Goal: Task Accomplishment & Management: Manage account settings

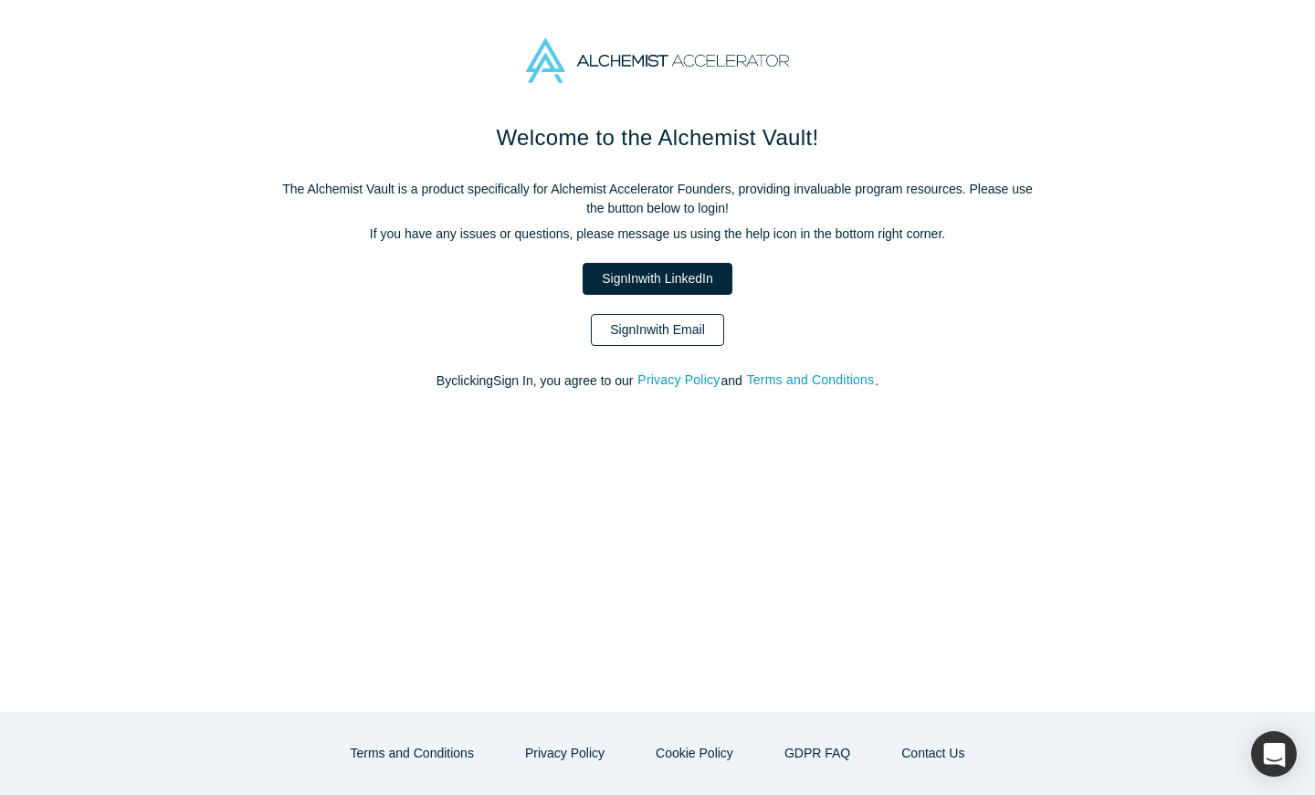
click at [658, 334] on link "Sign In with Email" at bounding box center [657, 330] width 133 height 32
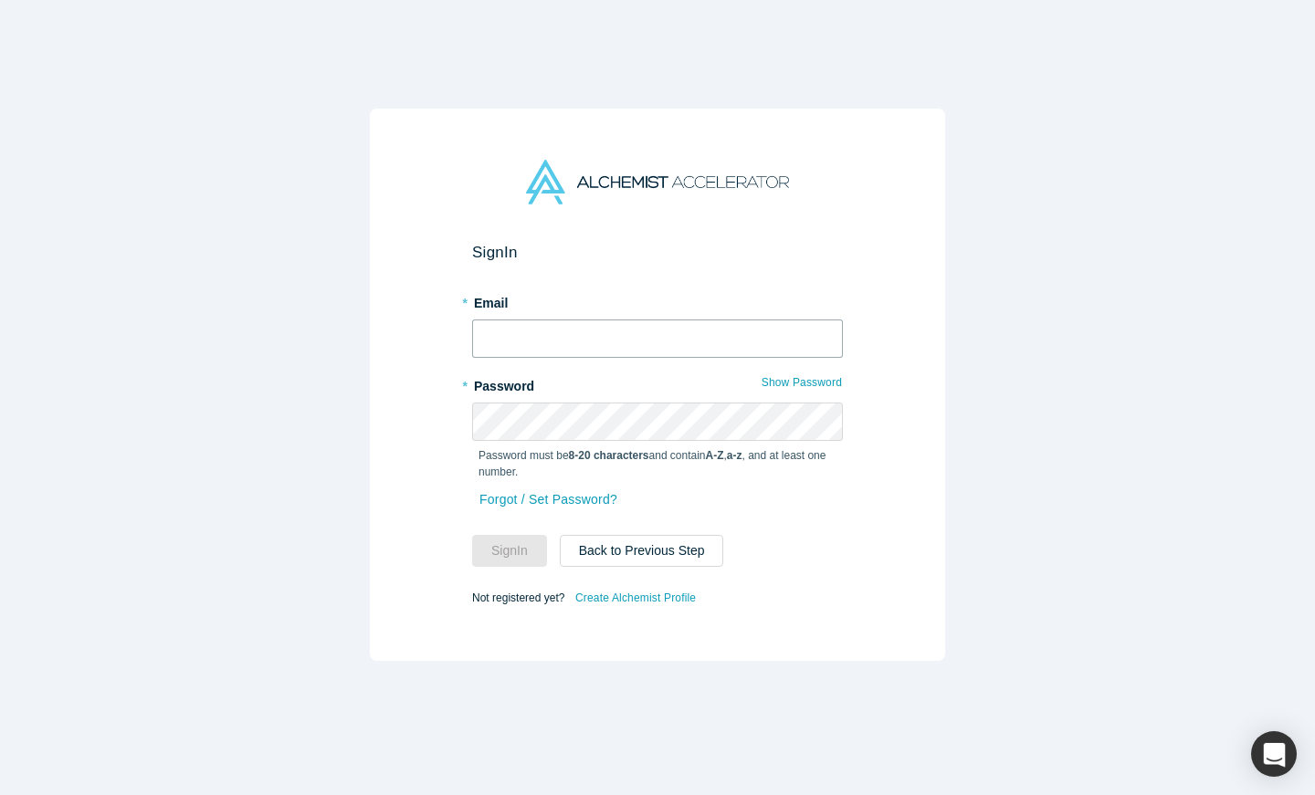
click at [621, 339] on input "text" at bounding box center [657, 339] width 371 height 38
type input "[EMAIL_ADDRESS][DOMAIN_NAME]"
click at [472, 535] on button "Sign In" at bounding box center [509, 551] width 75 height 32
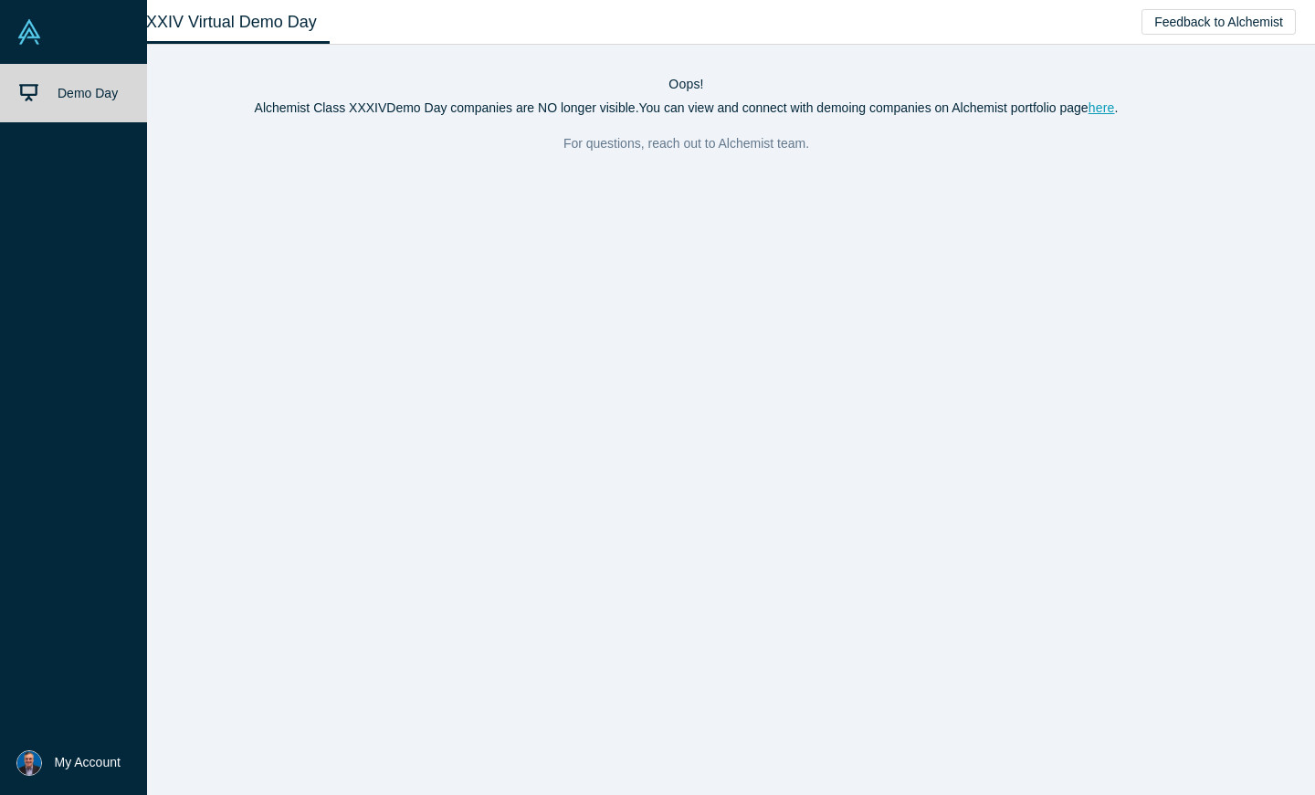
click at [53, 184] on div "Demo Day" at bounding box center [73, 397] width 147 height 667
click at [61, 83] on link "Demo Day" at bounding box center [73, 93] width 147 height 58
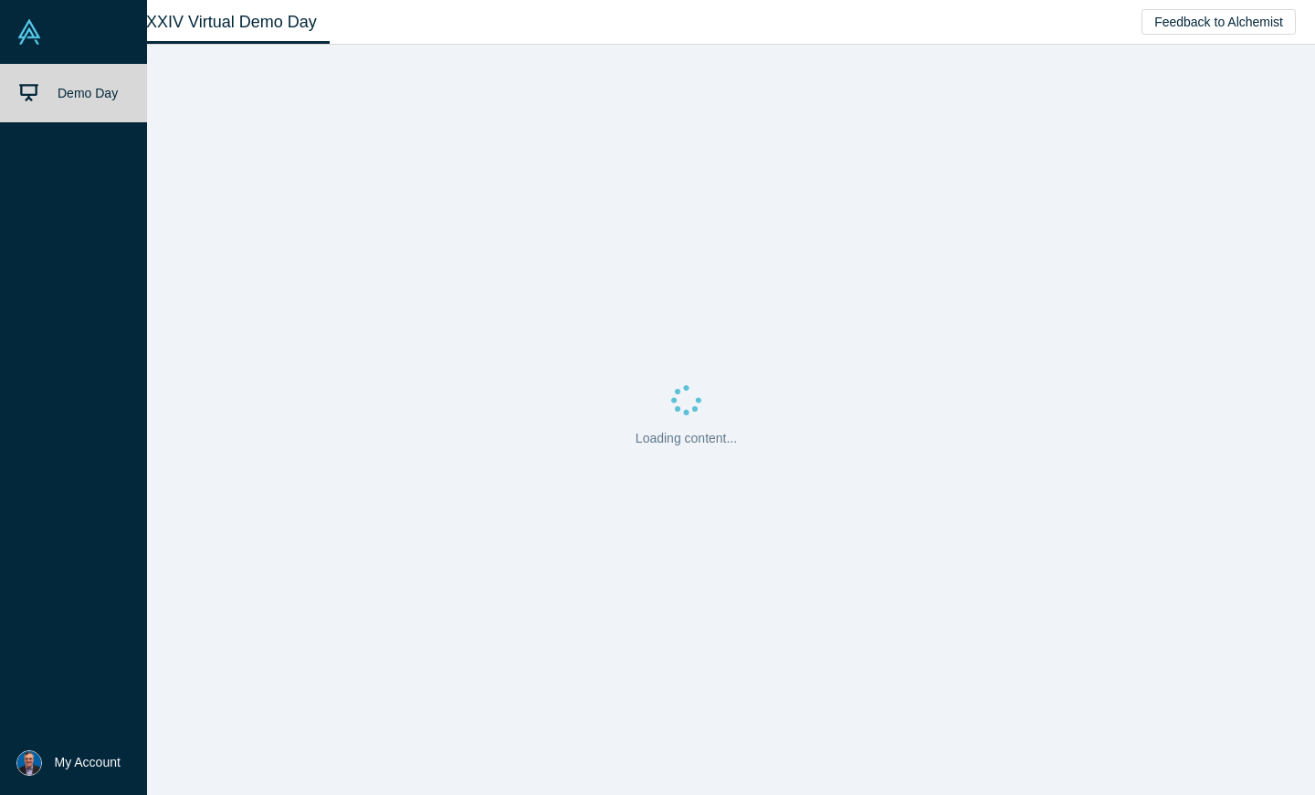
click at [46, 37] on link at bounding box center [73, 32] width 147 height 64
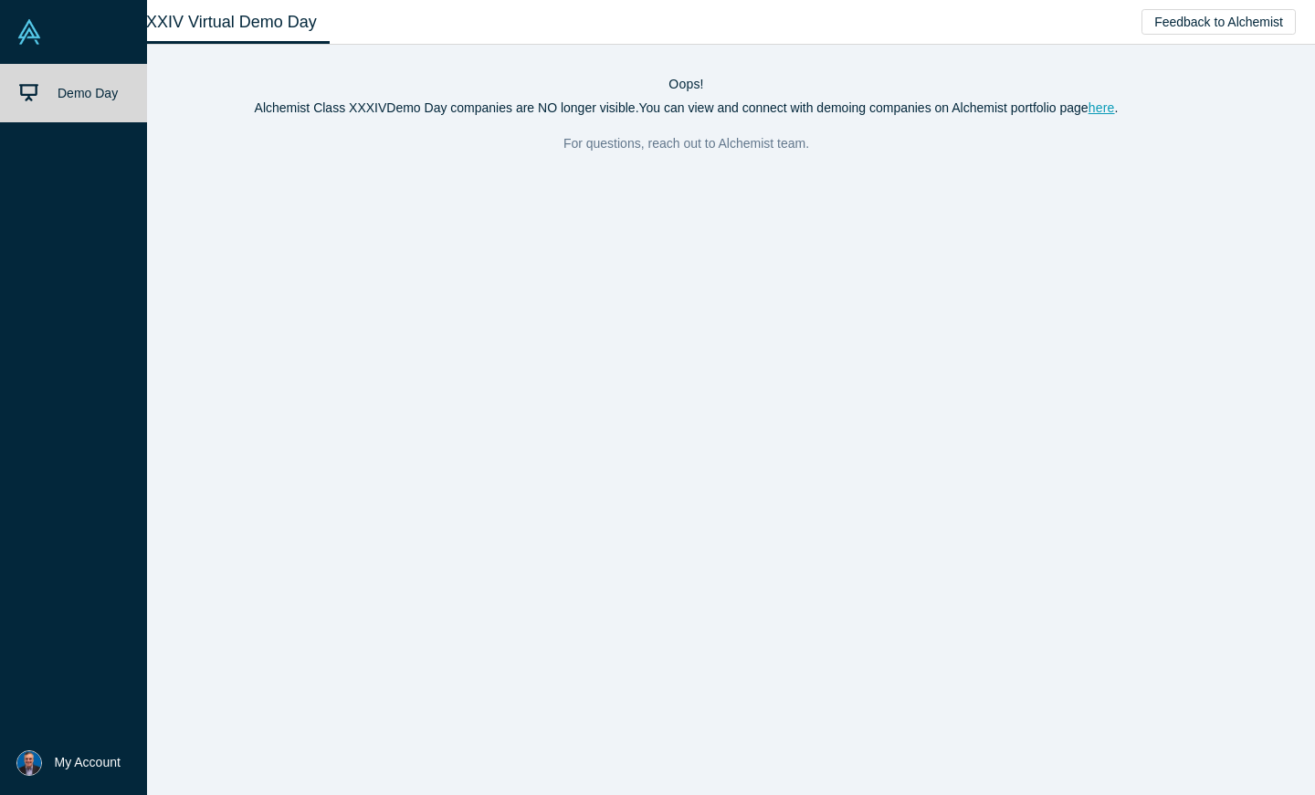
click at [63, 97] on span "Demo Day" at bounding box center [88, 93] width 60 height 15
click at [79, 91] on span "Demo Day" at bounding box center [88, 93] width 60 height 15
click at [86, 759] on span "My Account" at bounding box center [88, 762] width 66 height 19
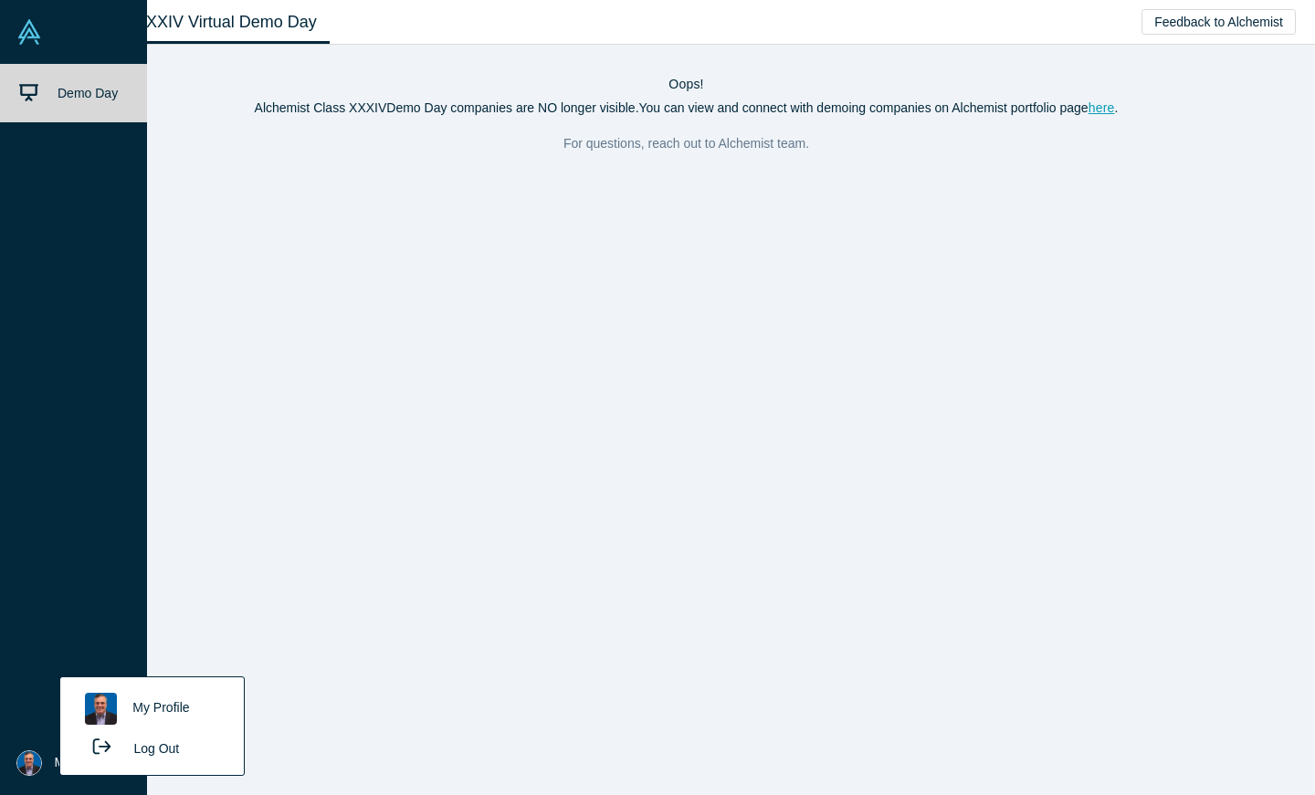
click at [160, 704] on link "My Profile" at bounding box center [152, 709] width 152 height 45
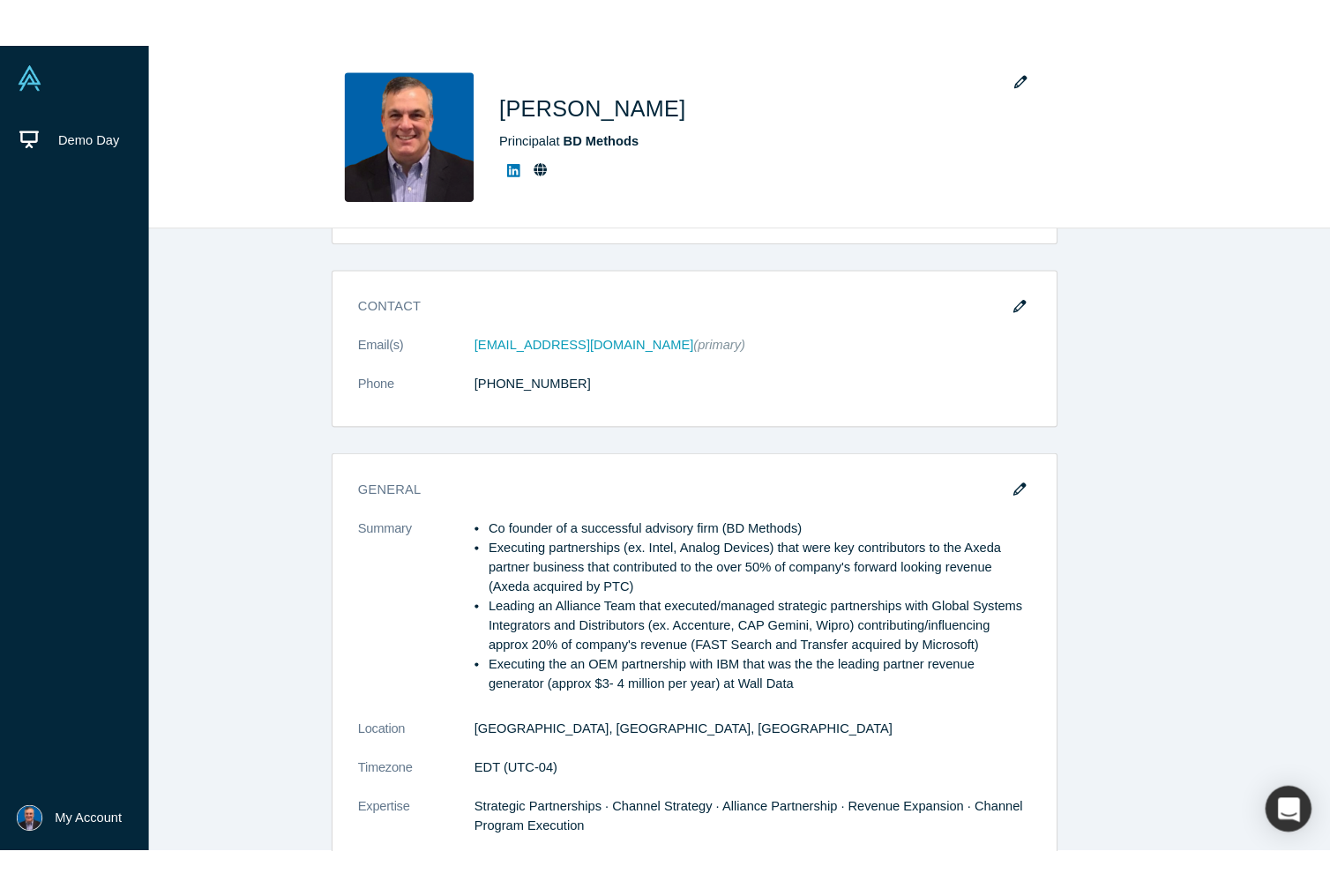
scroll to position [93, 0]
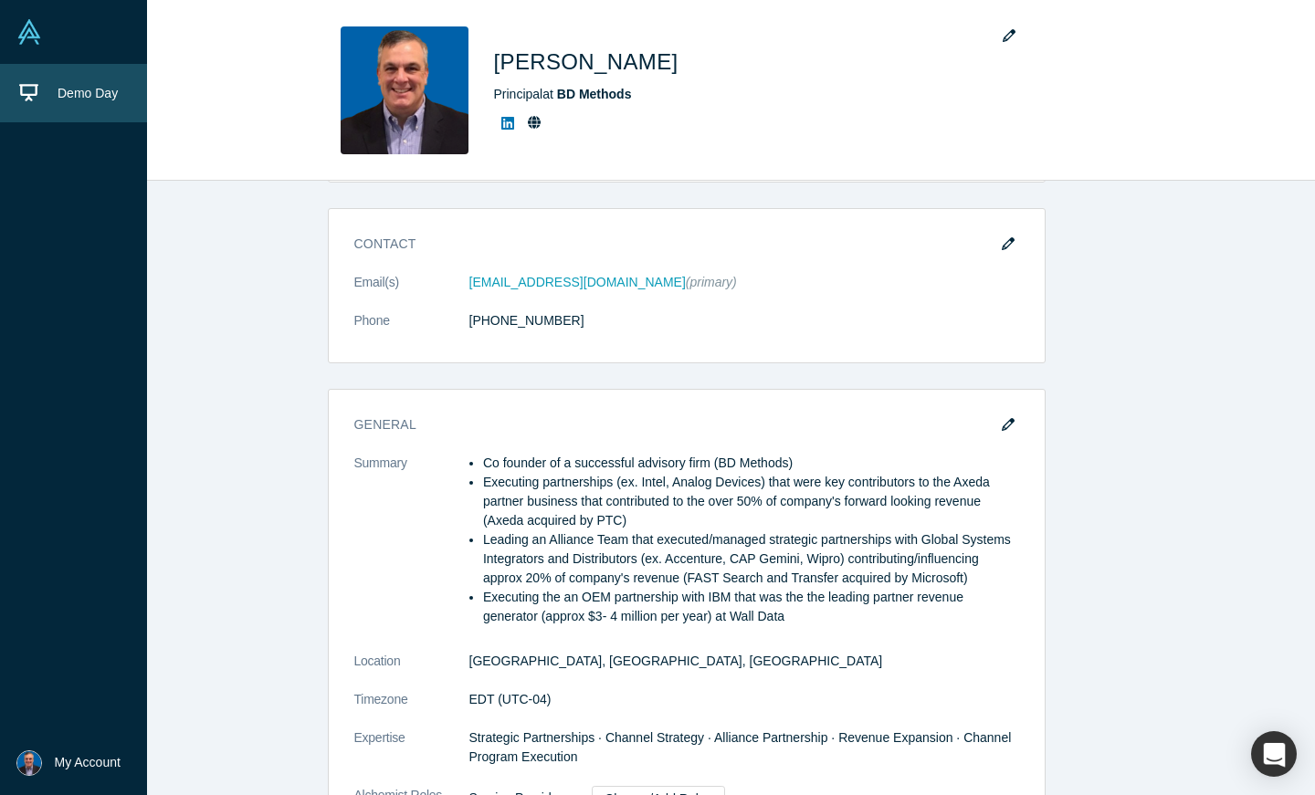
click at [26, 94] on icon at bounding box center [28, 92] width 19 height 17
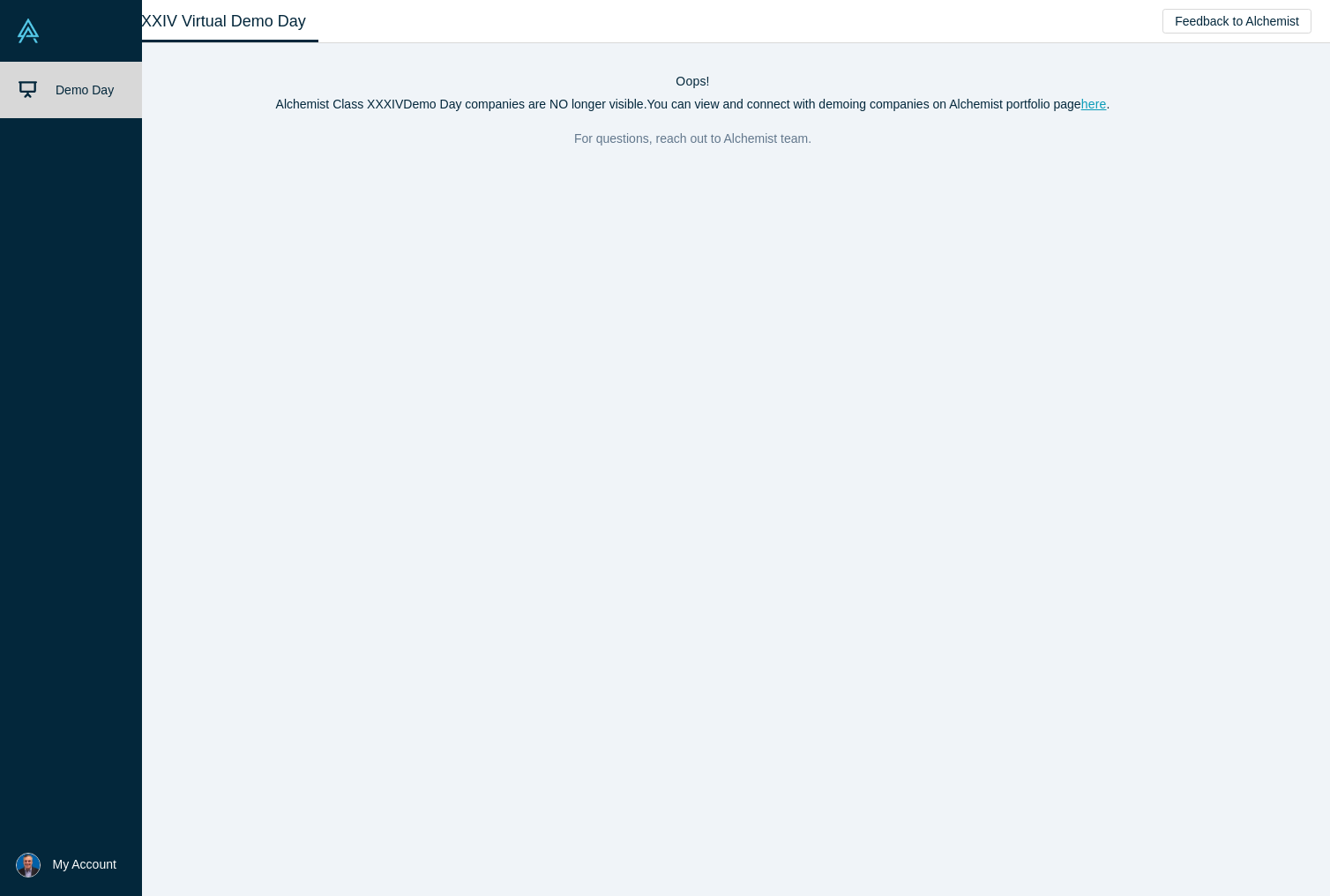
click at [31, 27] on img at bounding box center [28, 31] width 25 height 25
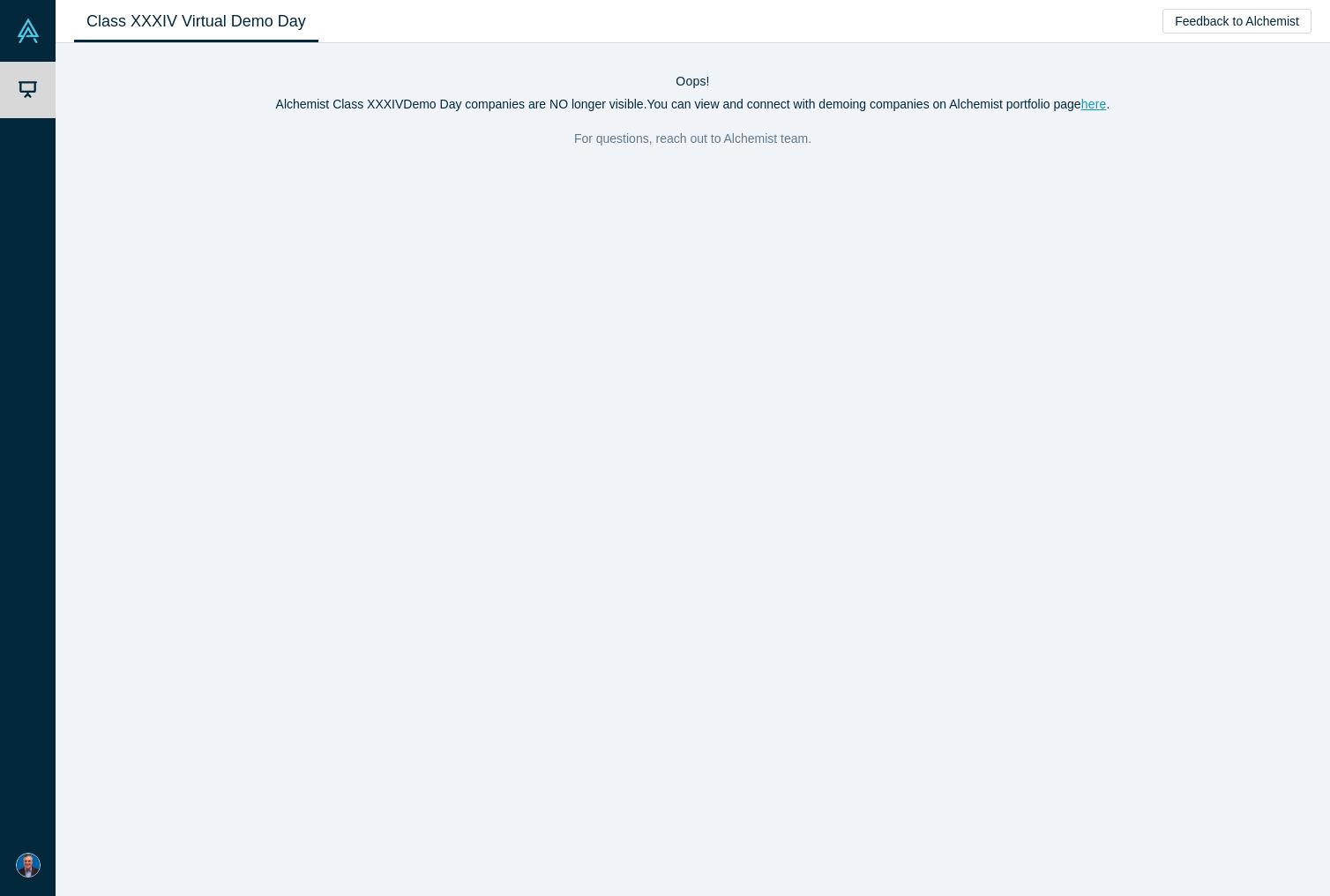
click at [32, 767] on img at bounding box center [28, 865] width 25 height 25
click at [139, 767] on button "Log Out" at bounding box center [127, 851] width 106 height 33
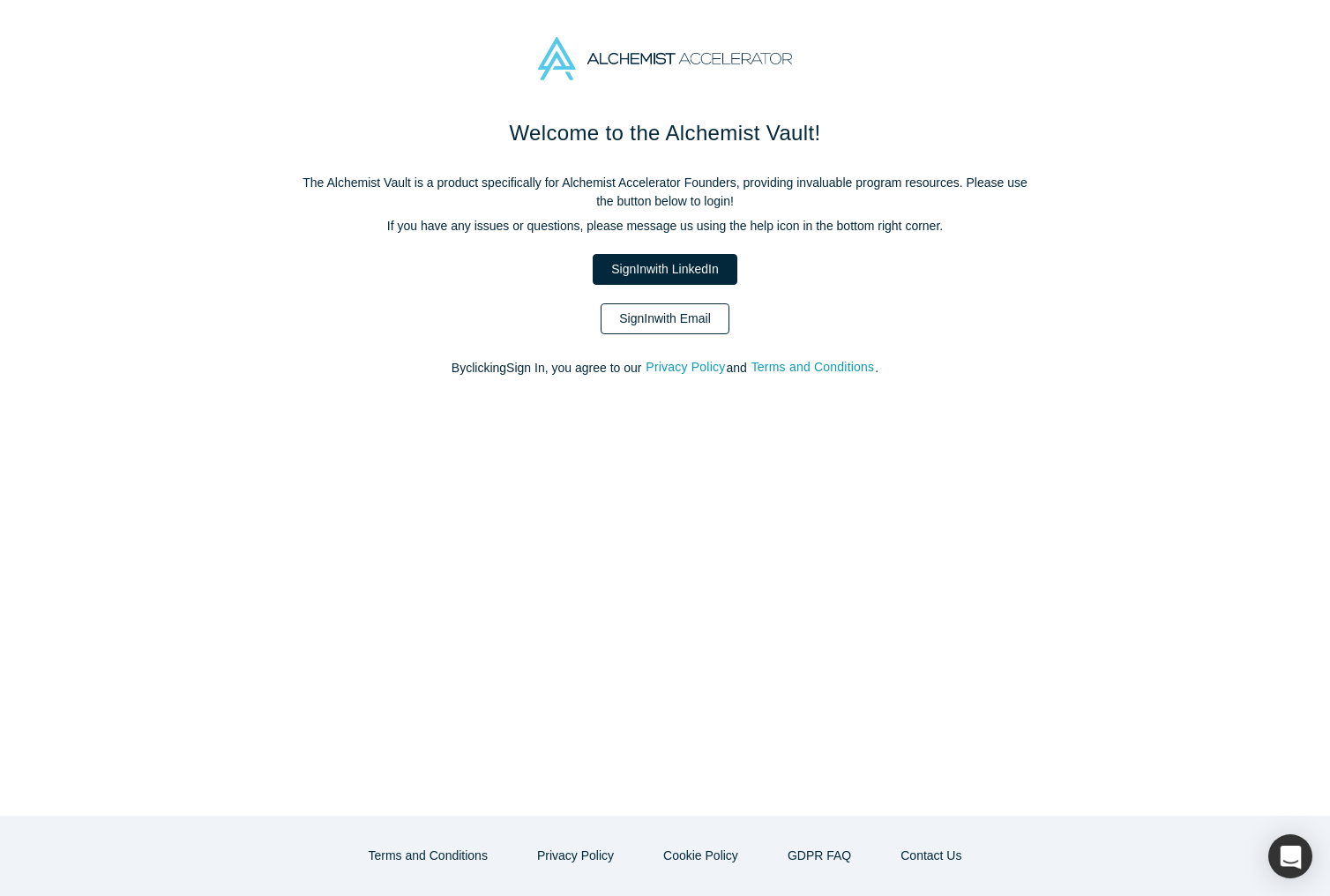
click at [638, 313] on link "Sign In with Email" at bounding box center [665, 319] width 128 height 31
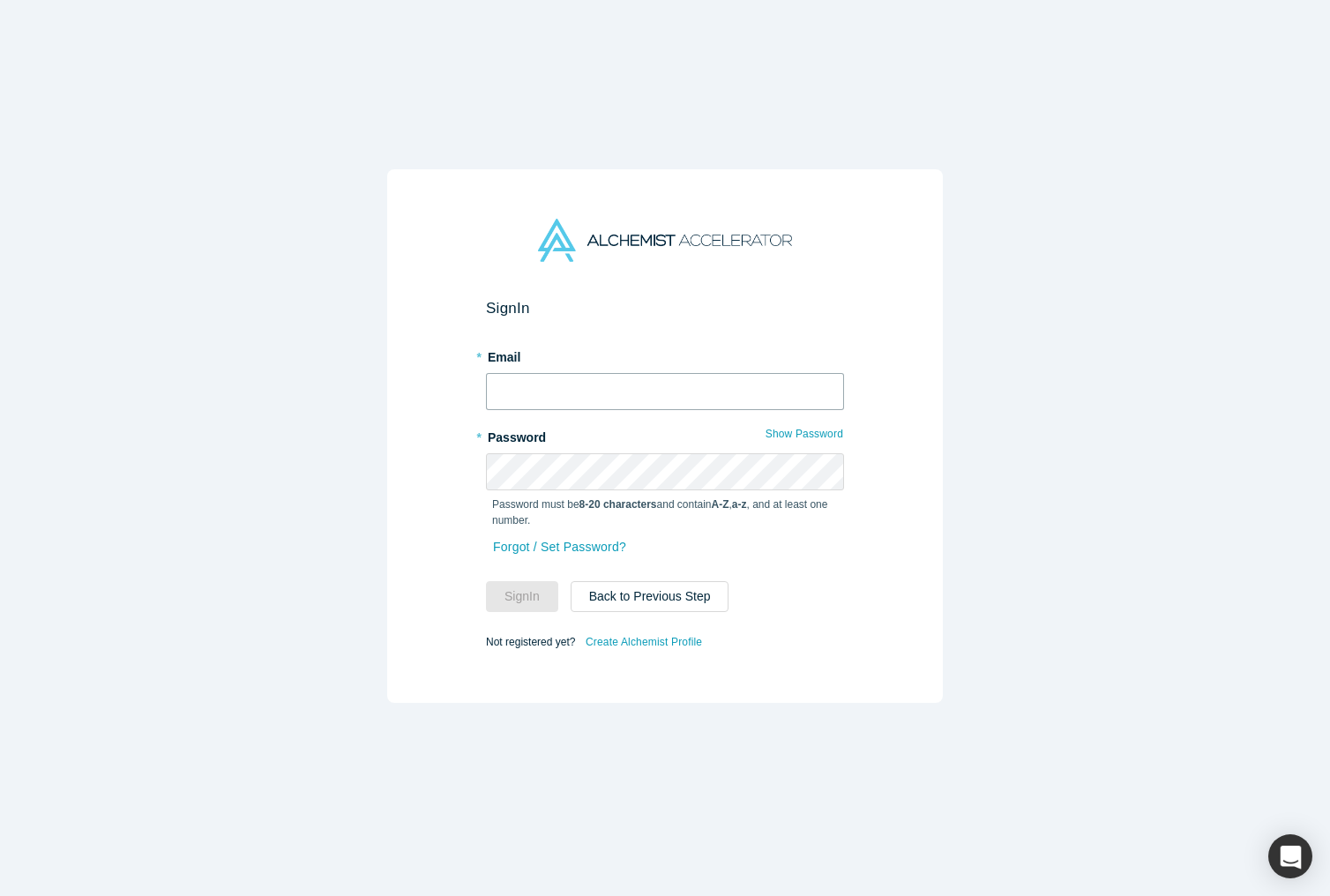
click at [548, 399] on input "text" at bounding box center [665, 391] width 358 height 37
type input "[PERSON_NAME][EMAIL_ADDRESS]"
click at [516, 599] on button "Sign In" at bounding box center [522, 597] width 72 height 31
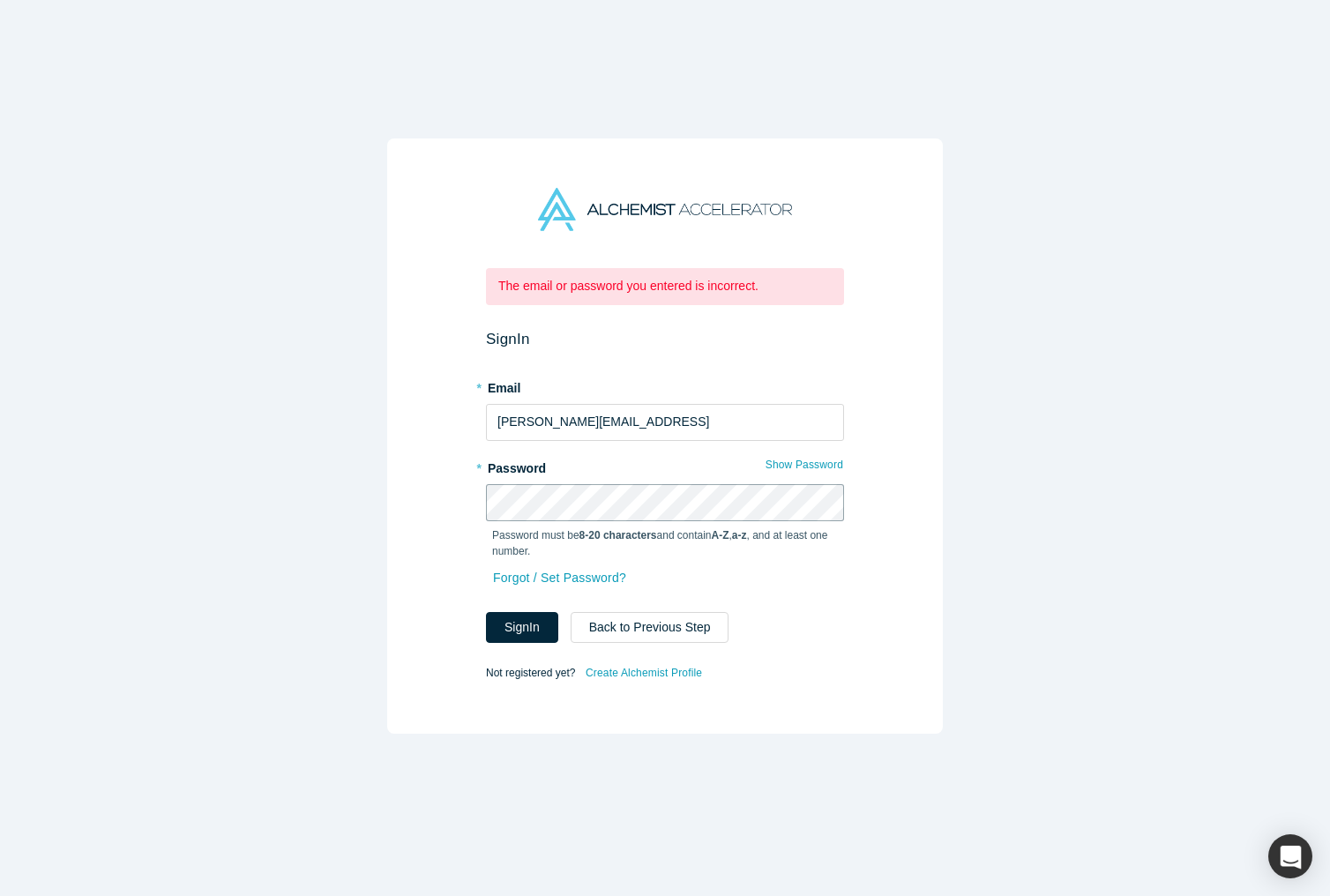
click at [451, 500] on div "The email or password you entered is incorrect. Sign In * Email [PERSON_NAME][E…" at bounding box center [665, 435] width 555 height 595
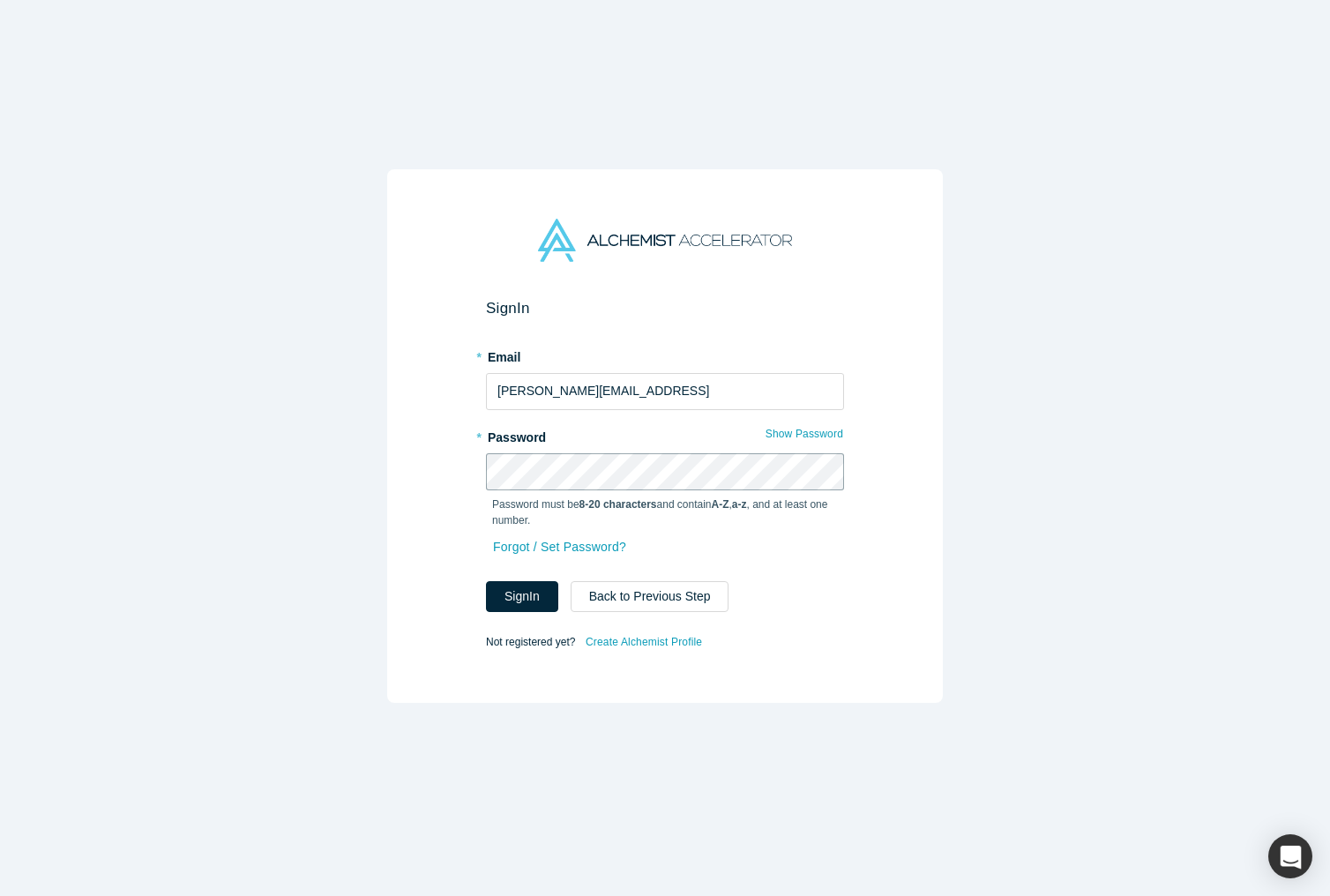
click at [486, 581] on button "Sign In" at bounding box center [522, 597] width 72 height 31
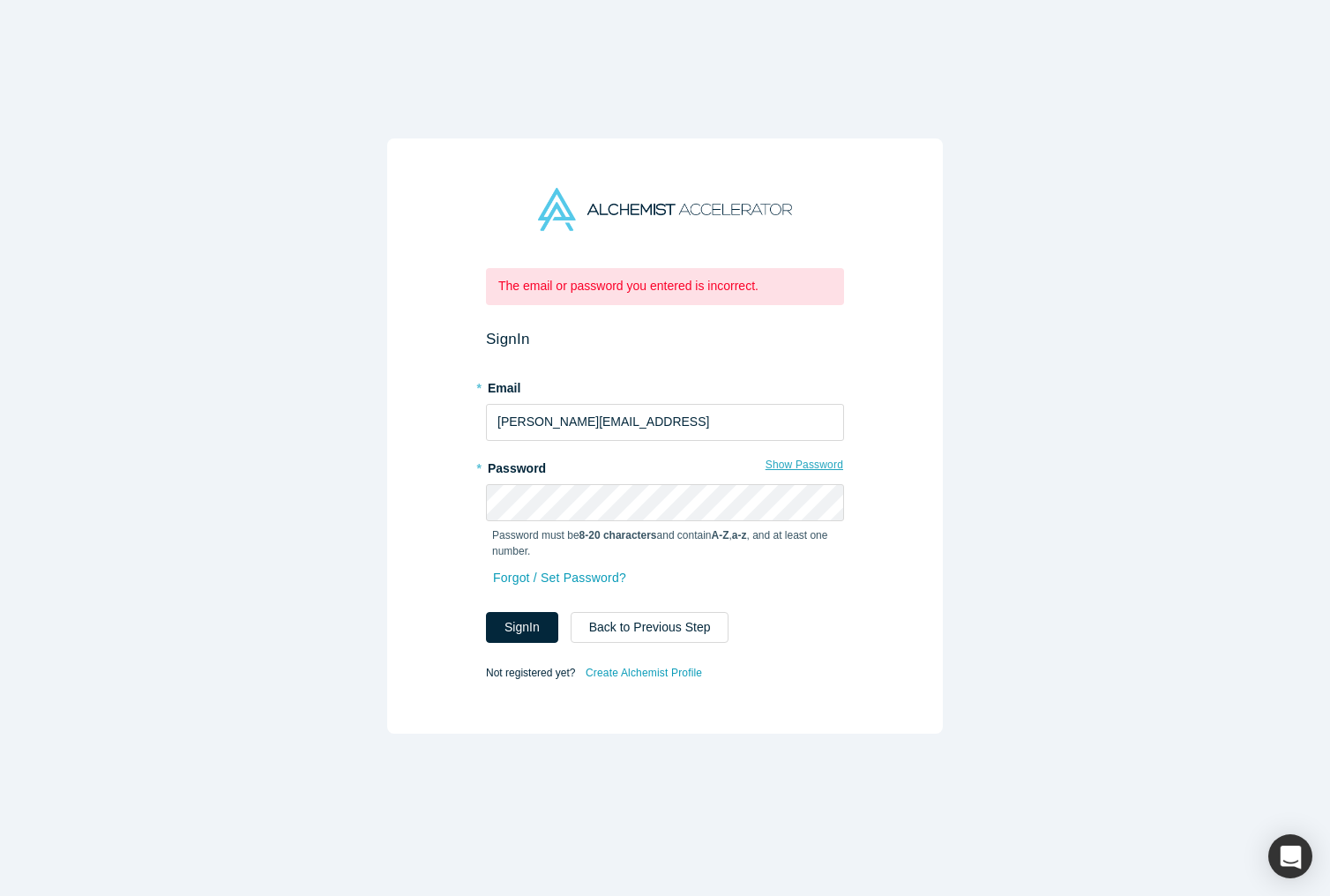
click at [809, 467] on button "Show Password" at bounding box center [805, 464] width 79 height 23
click at [463, 500] on div "The email or password you entered is incorrect. Sign In * Email [PERSON_NAME][E…" at bounding box center [665, 435] width 555 height 595
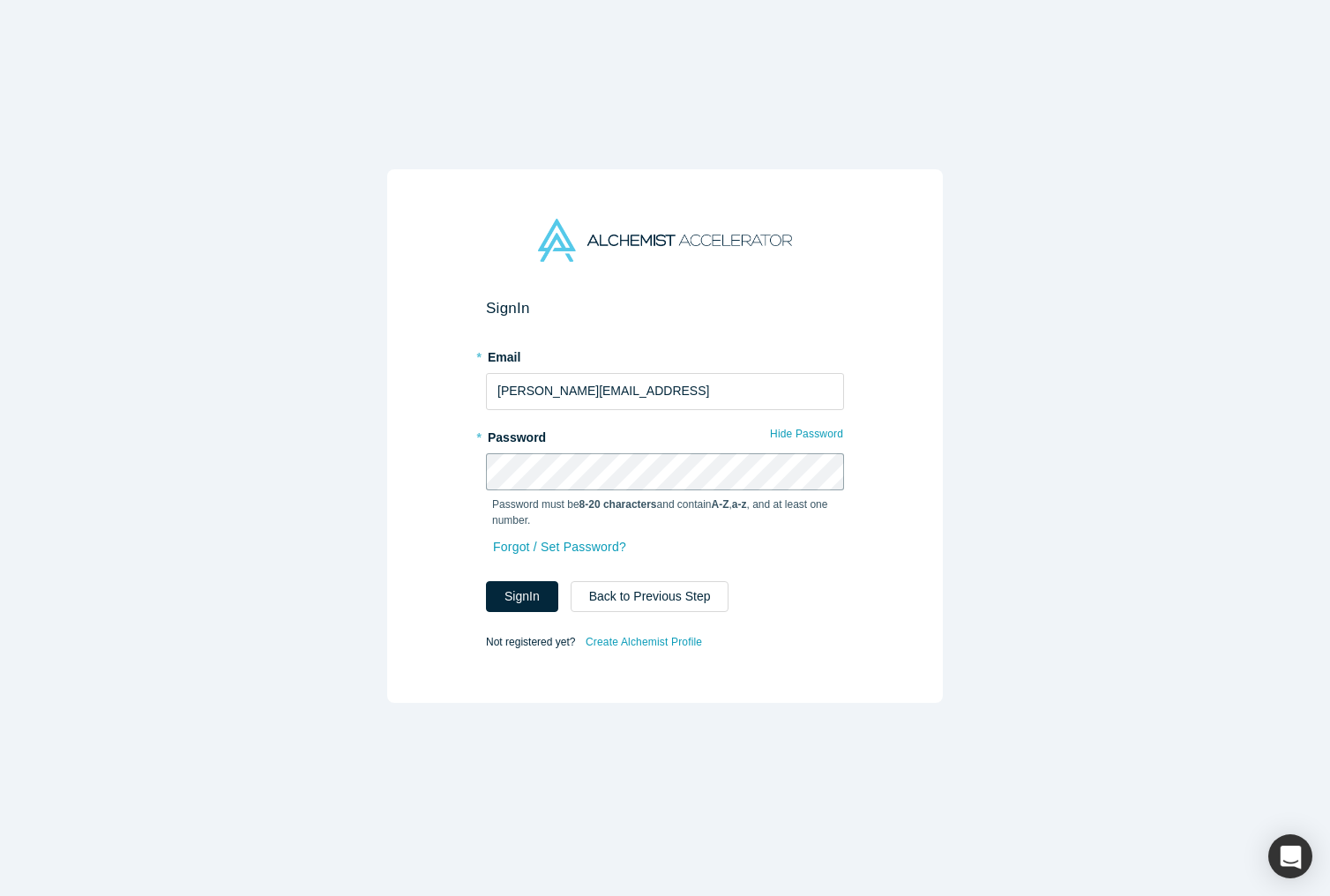
click at [486, 581] on button "Sign In" at bounding box center [522, 597] width 72 height 31
